Goal: Task Accomplishment & Management: Manage account settings

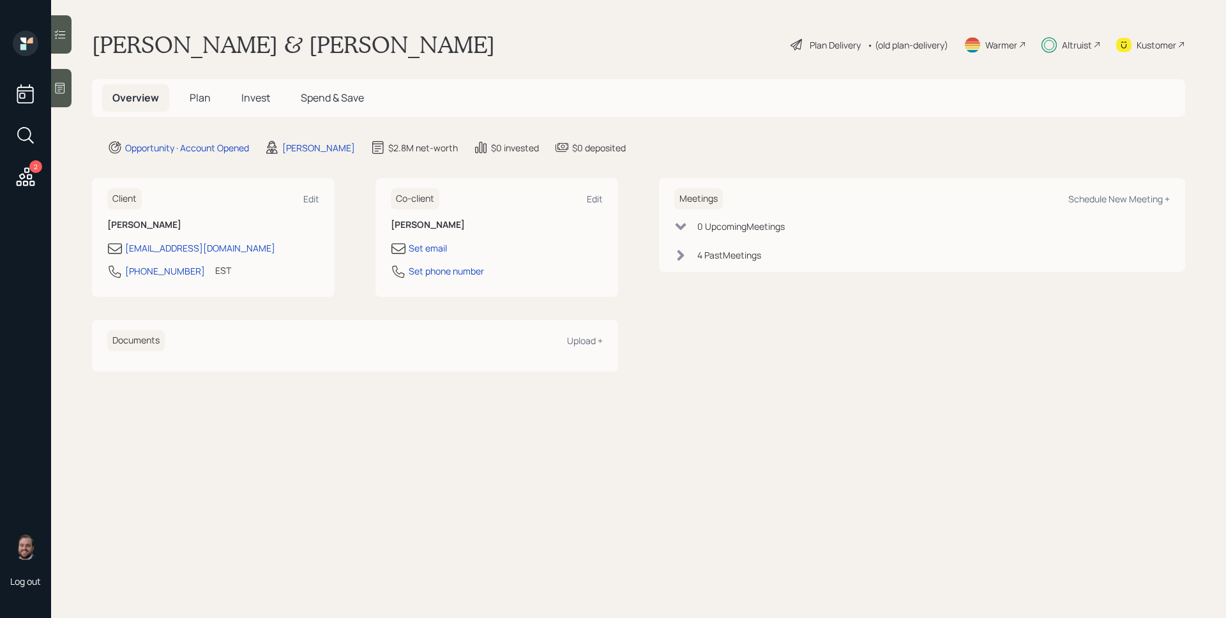
click at [267, 96] on span "Invest" at bounding box center [255, 98] width 29 height 14
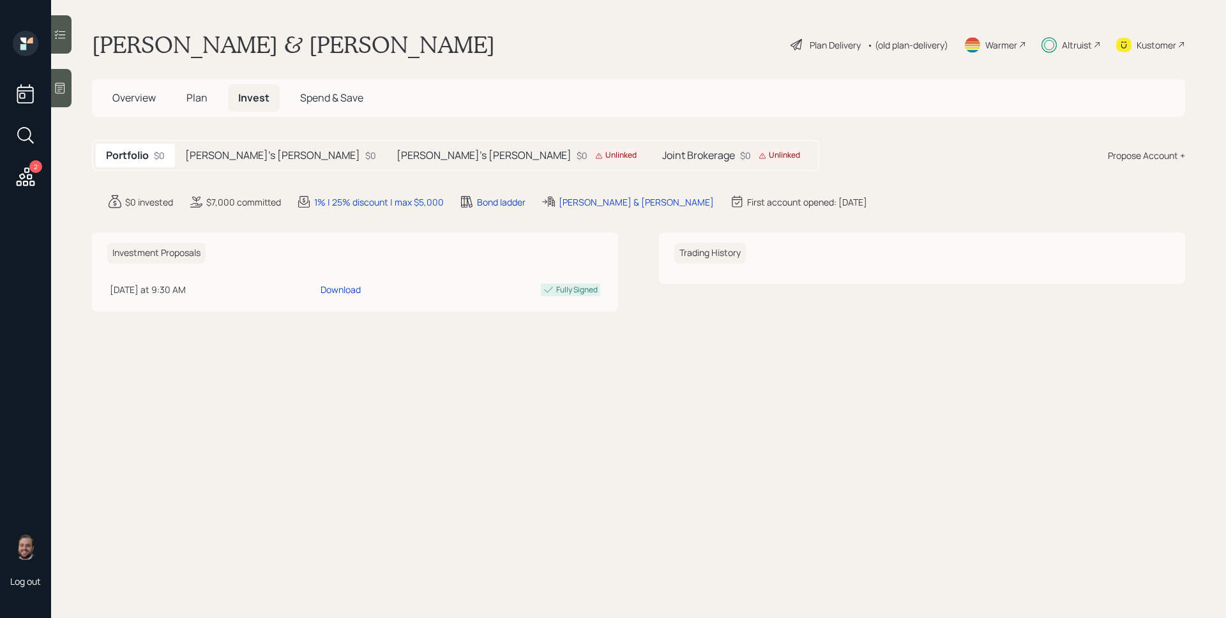
click at [397, 156] on h5 "[PERSON_NAME]'s [PERSON_NAME]" at bounding box center [484, 155] width 175 height 12
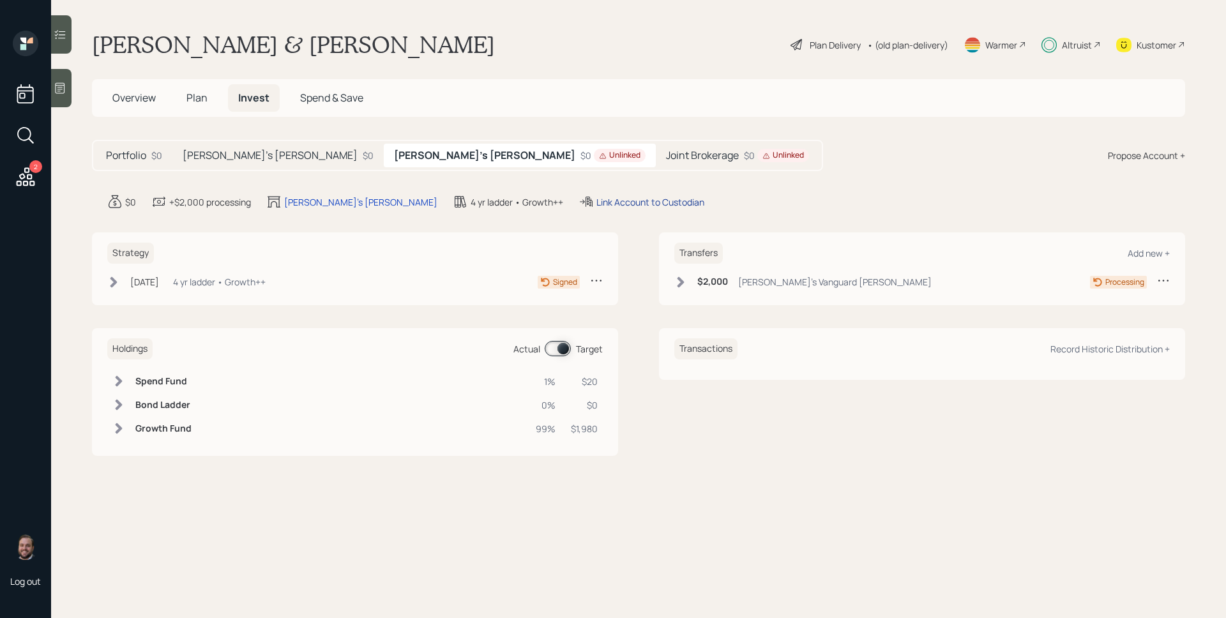
click at [596, 199] on div "Link Account to Custodian" at bounding box center [650, 201] width 108 height 13
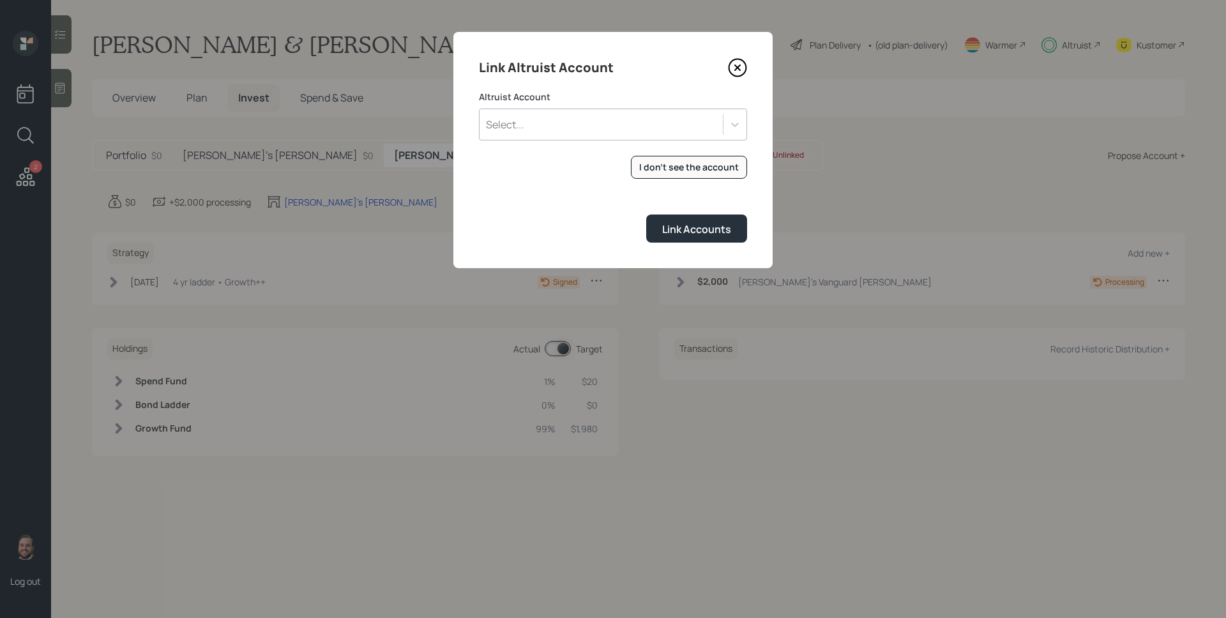
click at [584, 121] on div "Select..." at bounding box center [601, 125] width 243 height 22
click at [732, 61] on icon at bounding box center [737, 67] width 17 height 17
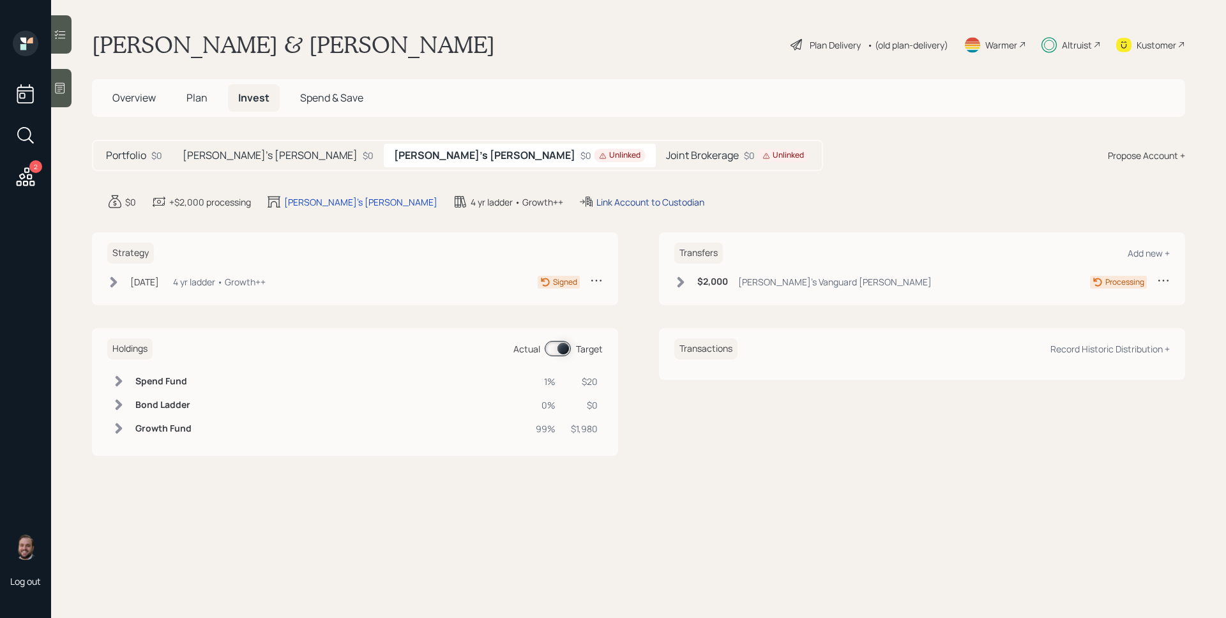
click at [596, 204] on div "Link Account to Custodian" at bounding box center [650, 201] width 108 height 13
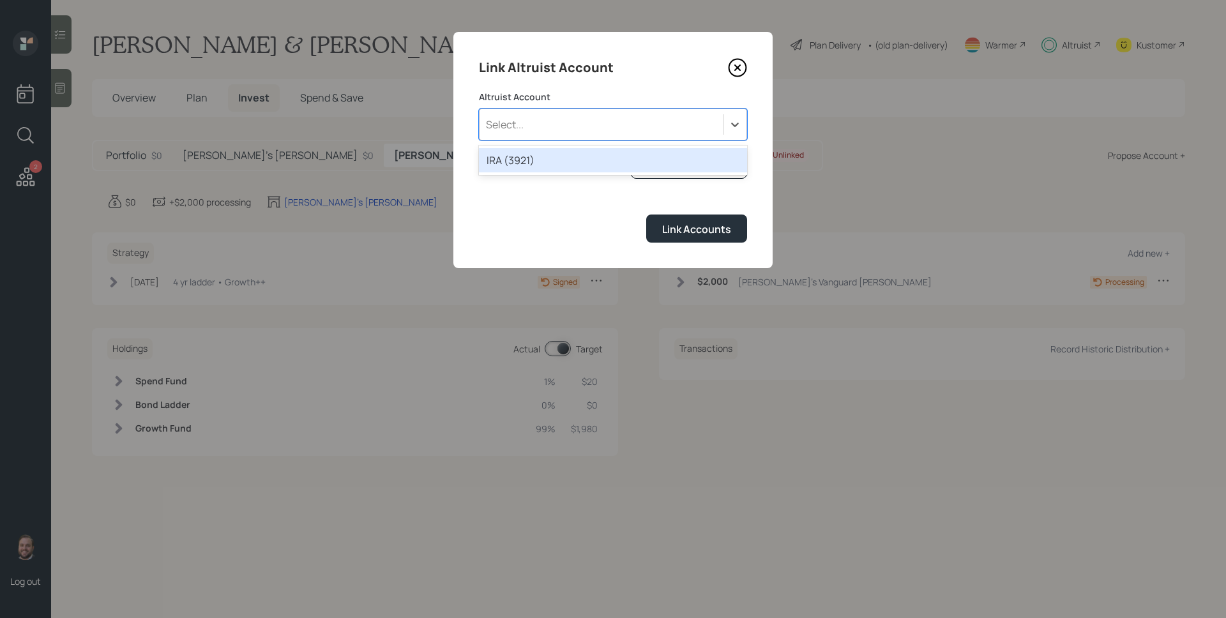
click at [556, 126] on div "Select..." at bounding box center [601, 125] width 243 height 22
drag, startPoint x: 743, startPoint y: 64, endPoint x: 796, endPoint y: 64, distance: 53.0
click at [744, 63] on icon at bounding box center [737, 67] width 19 height 19
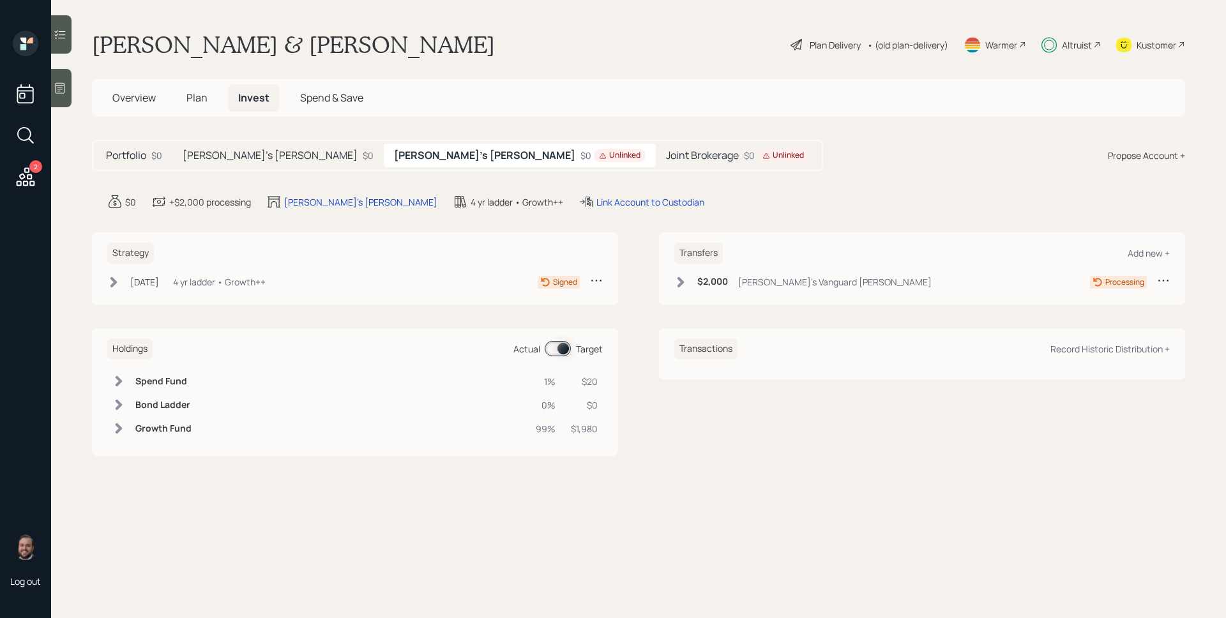
click at [1086, 35] on div "Altruist" at bounding box center [1071, 45] width 59 height 28
click at [580, 153] on div "$0 Unlinked" at bounding box center [612, 155] width 65 height 13
click at [596, 206] on div "Link Account to Custodian" at bounding box center [650, 201] width 108 height 13
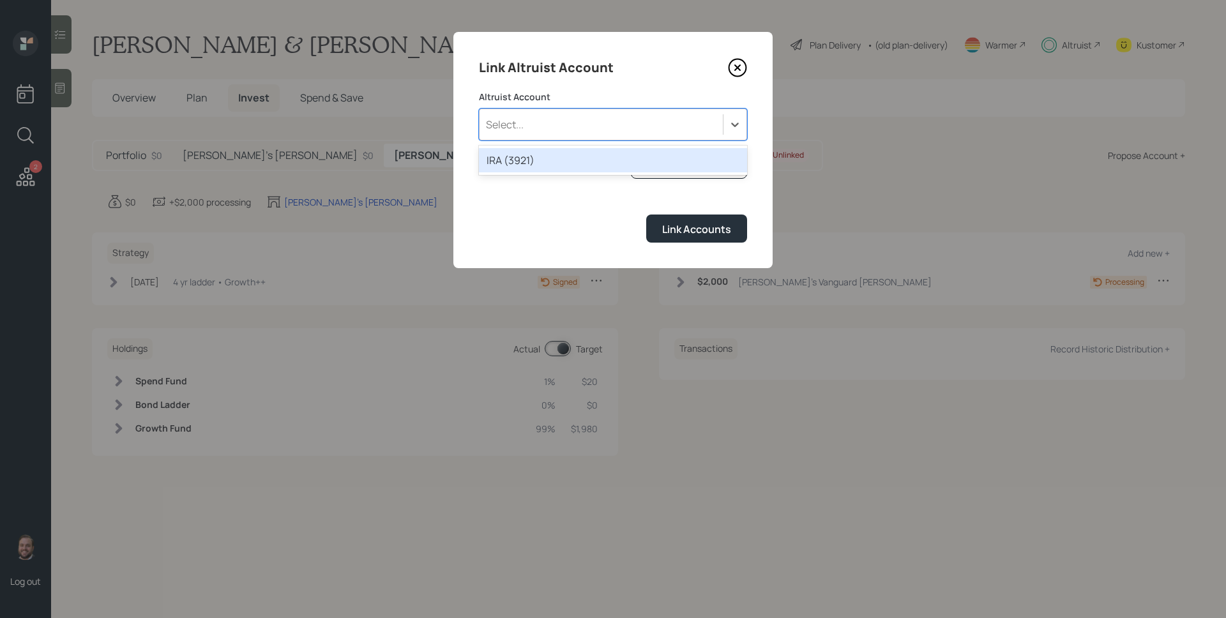
click at [667, 127] on div "Select..." at bounding box center [601, 125] width 243 height 22
click at [573, 162] on div "IRA (3921)" at bounding box center [613, 160] width 268 height 24
click at [680, 128] on div "IRA (3921)" at bounding box center [601, 125] width 243 height 22
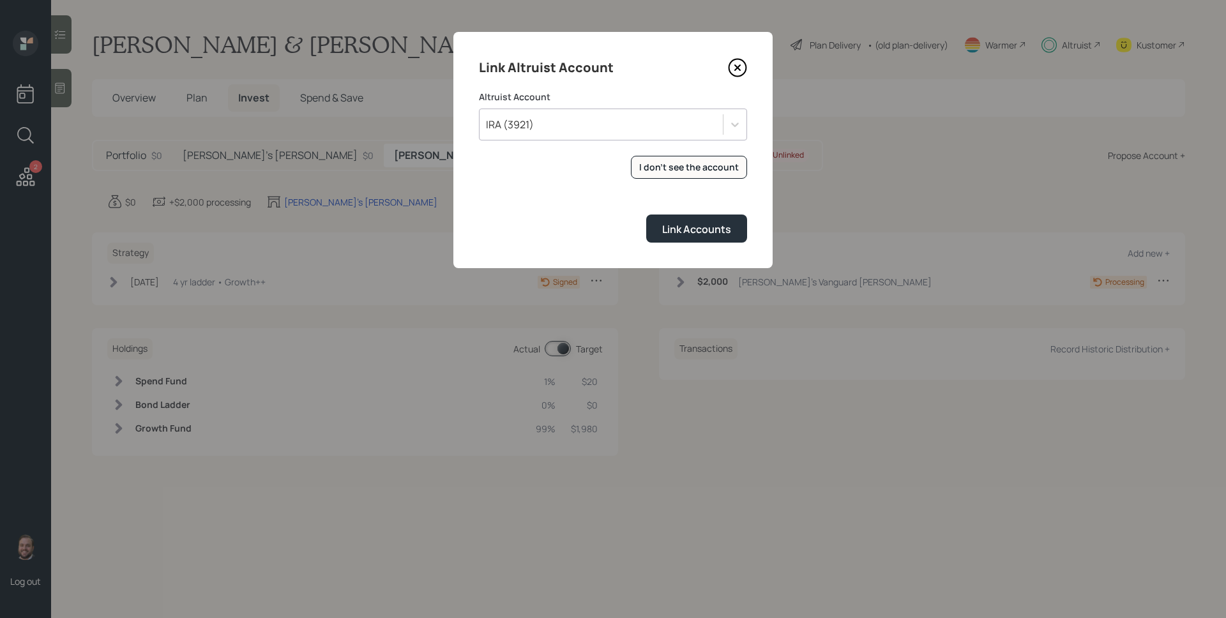
click at [681, 96] on label "Altruist Account" at bounding box center [613, 97] width 268 height 13
drag, startPoint x: 736, startPoint y: 61, endPoint x: 566, endPoint y: 67, distance: 170.0
click at [736, 61] on icon at bounding box center [737, 67] width 19 height 19
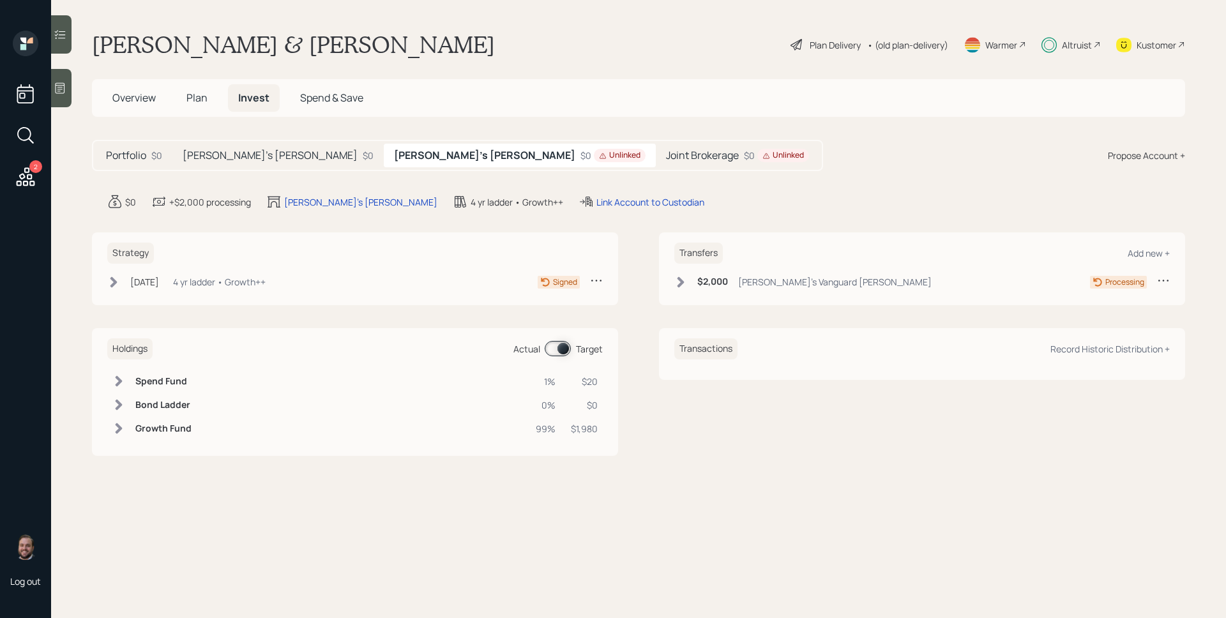
click at [239, 151] on h5 "[PERSON_NAME]'s [PERSON_NAME]" at bounding box center [270, 155] width 175 height 12
click at [390, 147] on div "[PERSON_NAME]'s [PERSON_NAME] $0 Unlinked" at bounding box center [523, 156] width 266 height 24
click at [596, 207] on div "Link Account to Custodian" at bounding box center [650, 201] width 108 height 13
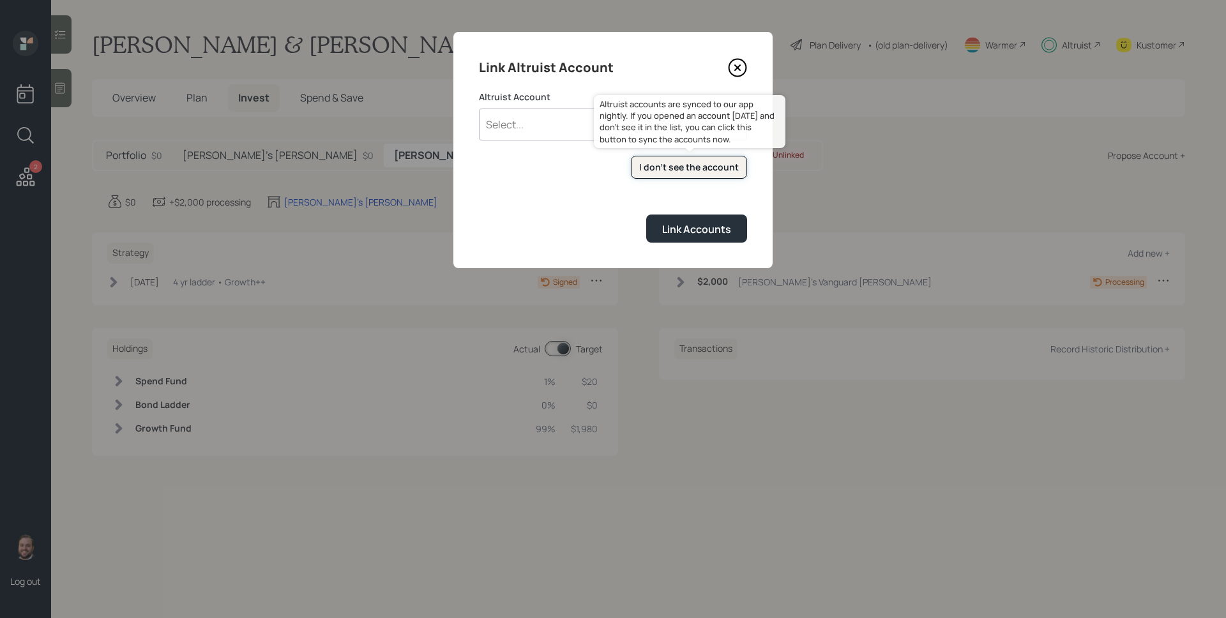
click at [705, 162] on div "I don't see the account" at bounding box center [689, 167] width 100 height 13
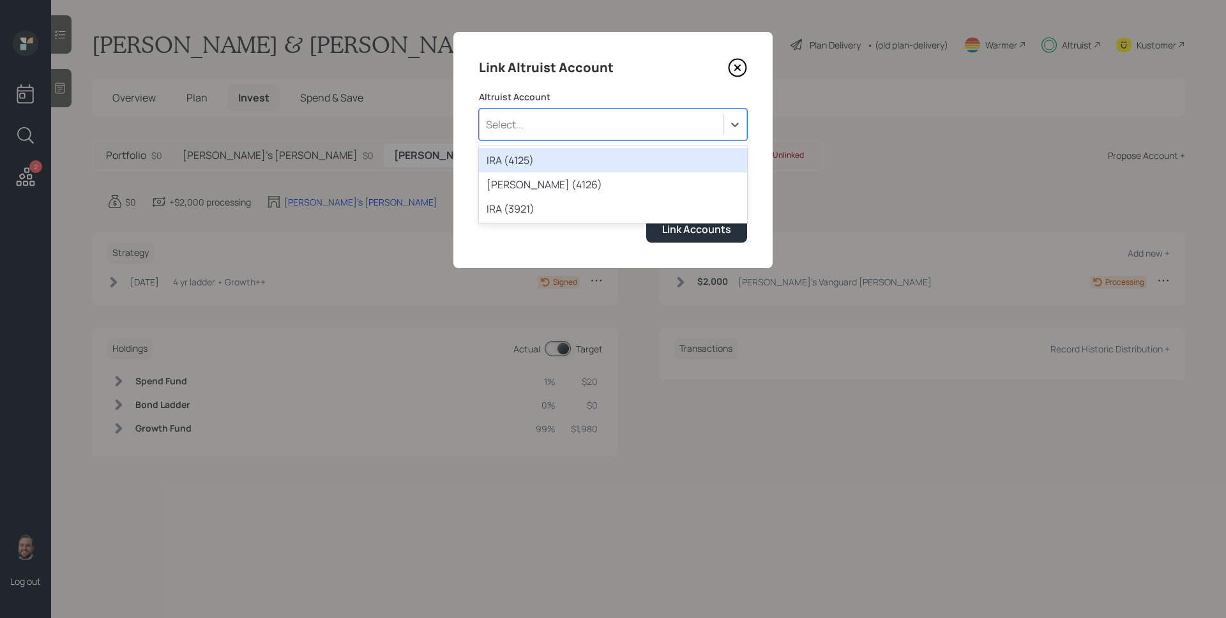
click at [720, 128] on div "Select..." at bounding box center [601, 125] width 243 height 22
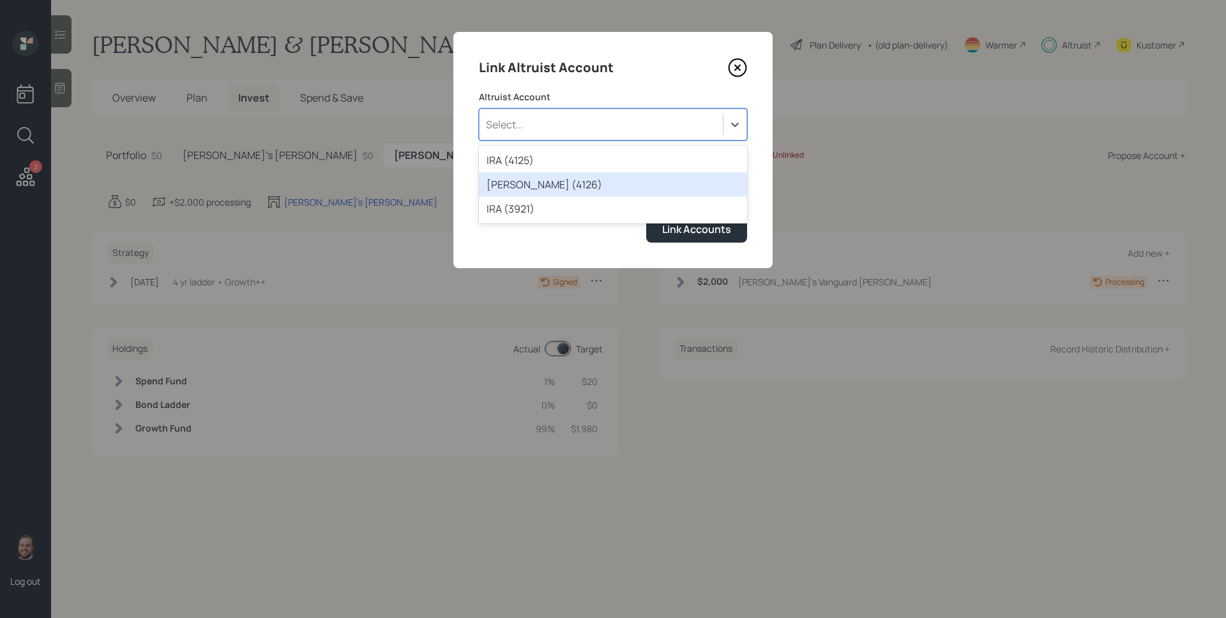
click at [575, 188] on div "[PERSON_NAME] (4126)" at bounding box center [613, 184] width 268 height 24
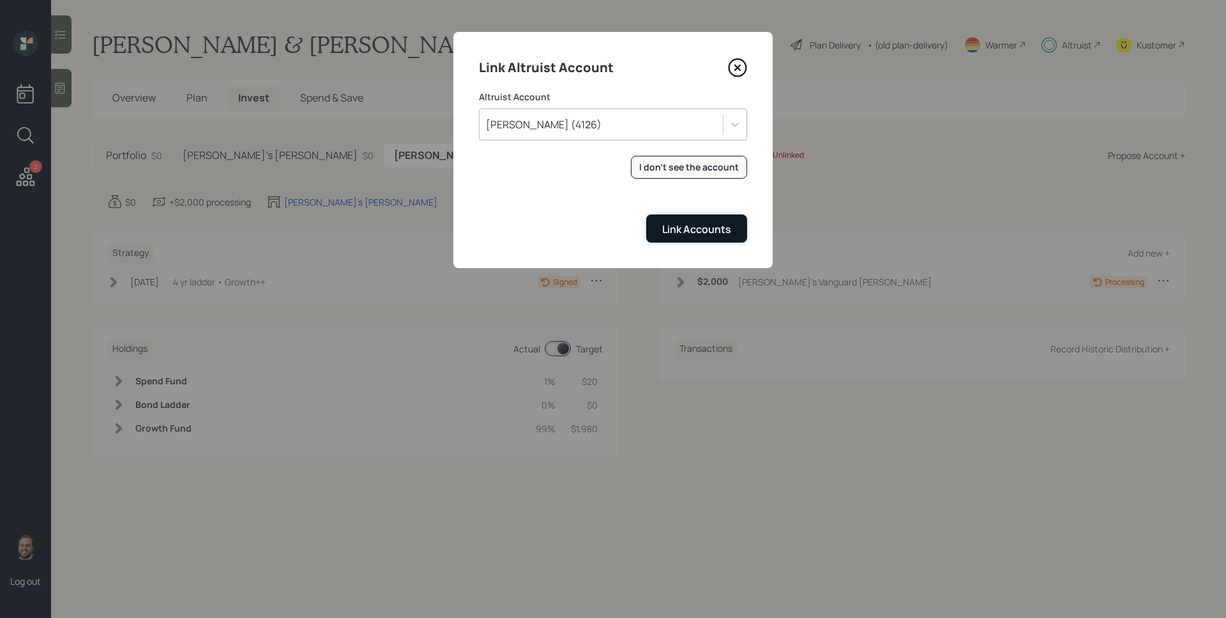
click at [694, 231] on div "Link Accounts" at bounding box center [696, 229] width 69 height 14
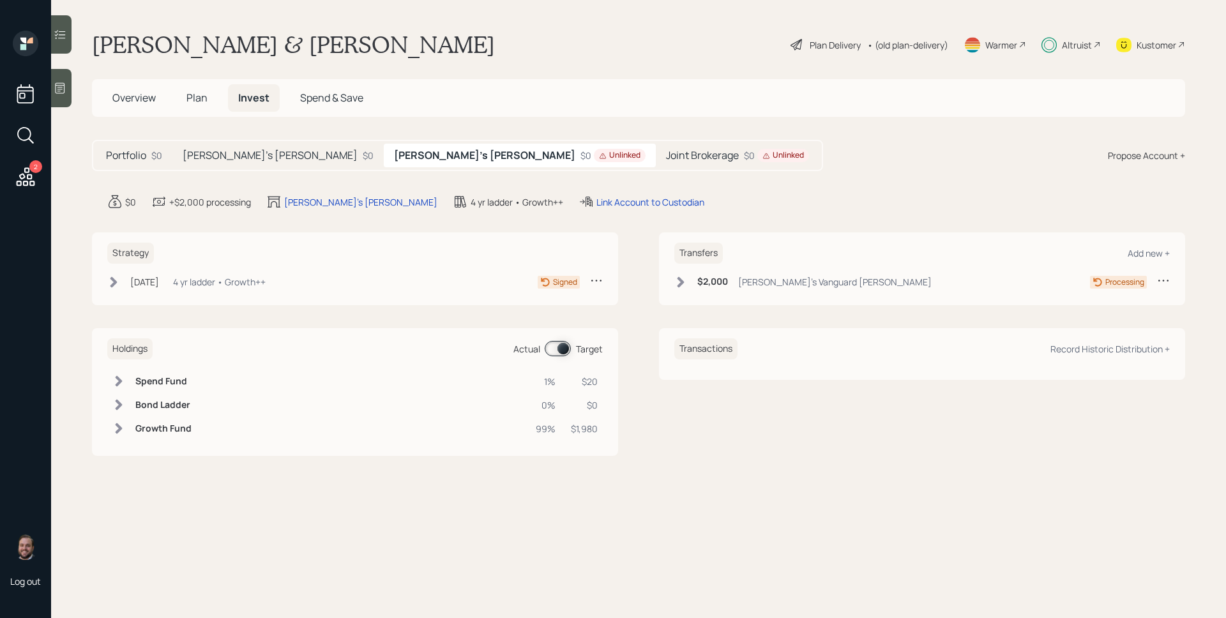
click at [757, 162] on div "Unlinked" at bounding box center [783, 155] width 52 height 13
